Goal: Information Seeking & Learning: Learn about a topic

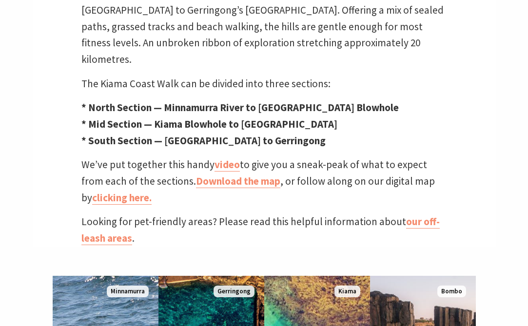
scroll to position [385, 0]
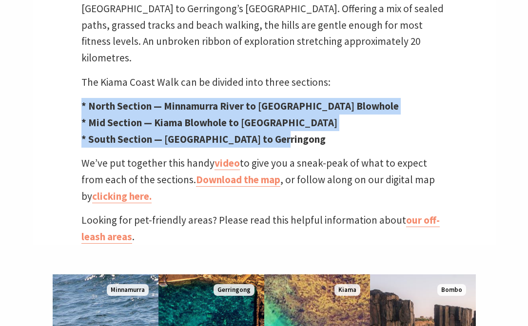
drag, startPoint x: 279, startPoint y: 124, endPoint x: 77, endPoint y: 86, distance: 205.6
click at [77, 86] on div "One of Australia’s most scenic walks Ocean views, spectacular rock formations, …" at bounding box center [264, 66] width 463 height 358
copy p "* North Section — Minnamurra River to Kiama Blowhole * Mid Section — Kiama Blow…"
click at [286, 125] on p "* North Section — Minnamurra River to Kiama Blowhole * Mid Section — Kiama Blow…" at bounding box center [263, 122] width 365 height 49
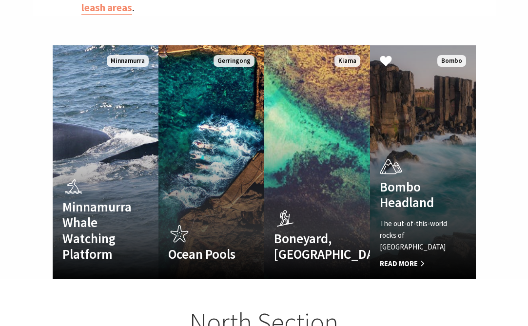
scroll to position [615, 0]
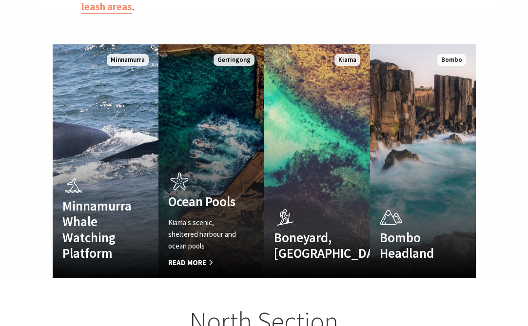
click at [235, 141] on link "Ocean Pools Kiama's scenic, sheltered harbour and ocean pools Read More Gerring…" at bounding box center [211, 161] width 106 height 234
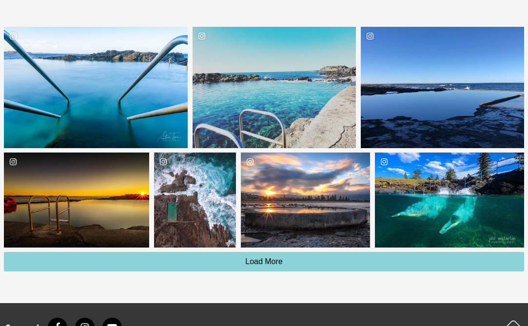
scroll to position [1578, 0]
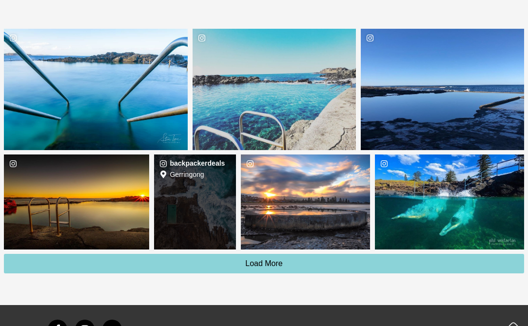
click at [196, 196] on div "backpackerdeals Location [GEOGRAPHIC_DATA]" at bounding box center [194, 201] width 81 height 95
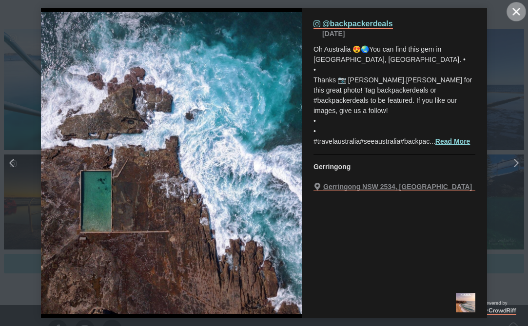
click at [512, 12] on button "Close" at bounding box center [515, 11] width 19 height 19
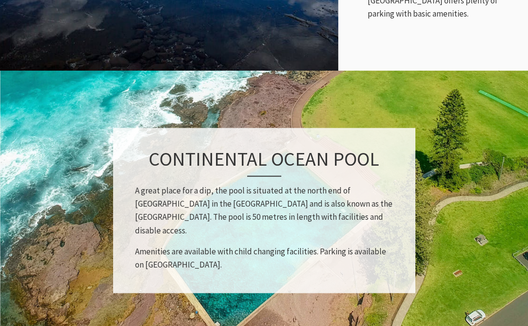
scroll to position [642, 0]
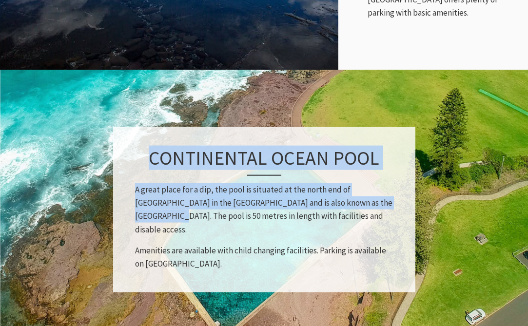
drag, startPoint x: 376, startPoint y: 195, endPoint x: 140, endPoint y: 148, distance: 240.6
click at [140, 148] on div "Continental Ocean Pool A great place for a dip, the pool is situated at the nor…" at bounding box center [264, 209] width 302 height 165
copy div "Continental Ocean Pool A great place for a dip, the pool is situated at the nor…"
